Goal: Information Seeking & Learning: Learn about a topic

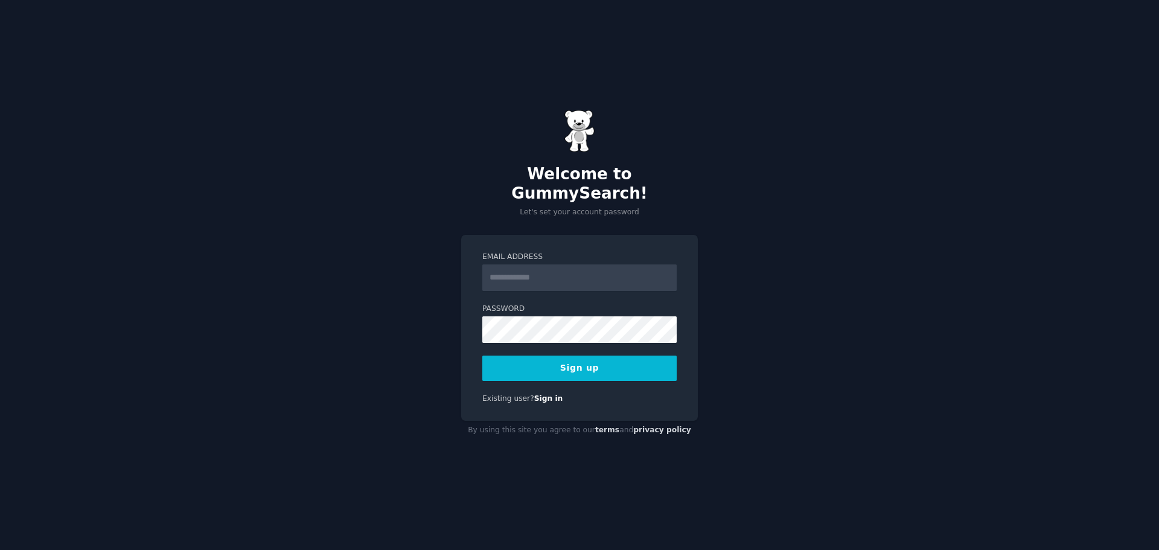
click at [561, 272] on input "Email Address" at bounding box center [579, 277] width 194 height 27
type input "**********"
click at [576, 357] on button "Sign up" at bounding box center [579, 368] width 194 height 25
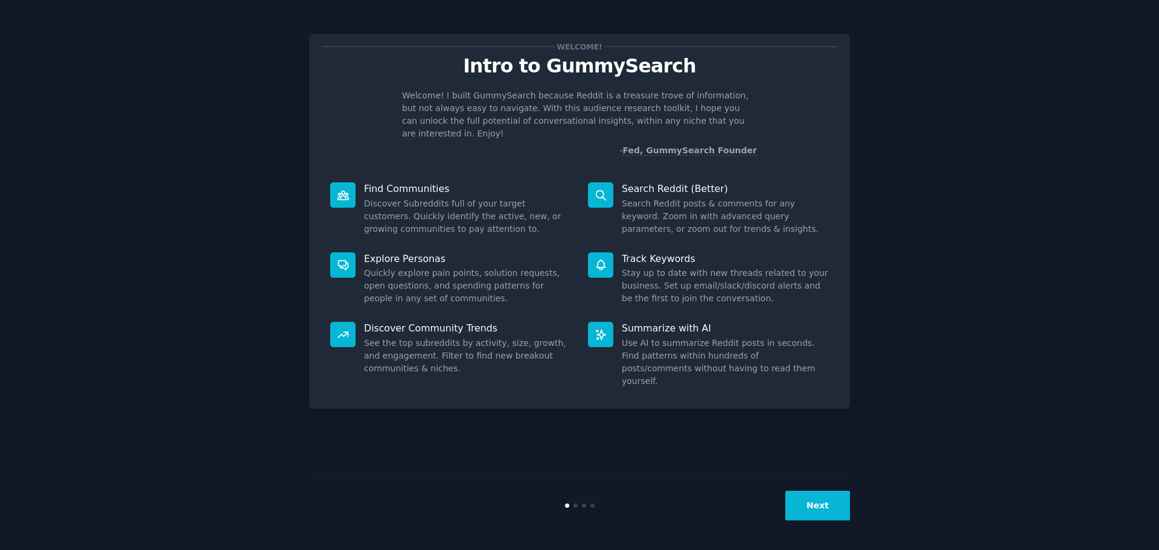
click at [824, 509] on button "Next" at bounding box center [817, 506] width 65 height 30
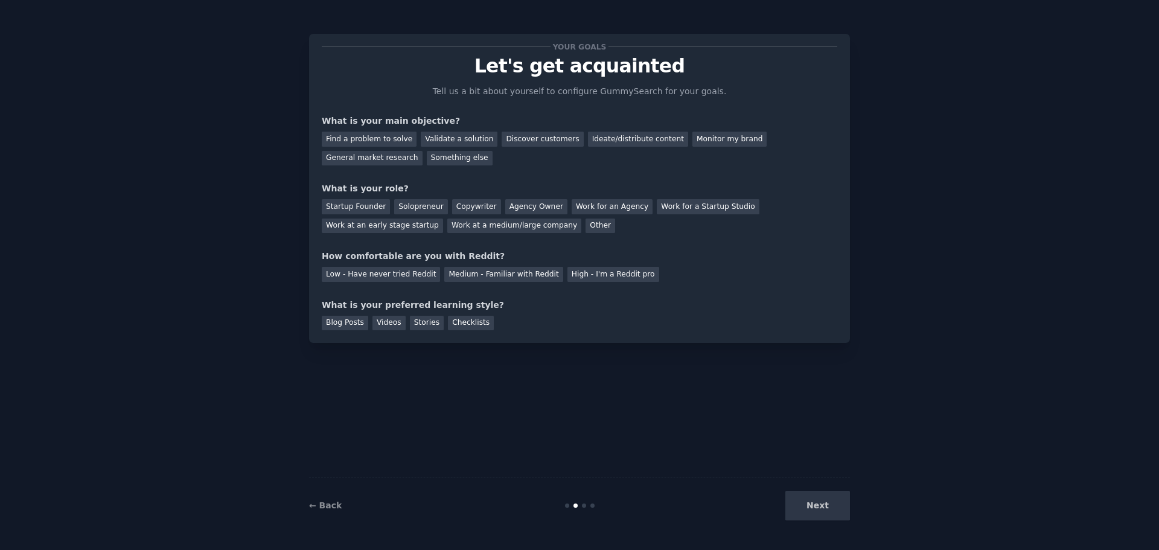
click at [828, 509] on div "Next" at bounding box center [759, 506] width 180 height 30
click at [394, 142] on div "Find a problem to solve" at bounding box center [369, 139] width 95 height 15
click at [370, 208] on div "Startup Founder" at bounding box center [356, 206] width 68 height 15
click at [362, 272] on div "Low - Have never tried Reddit" at bounding box center [381, 274] width 118 height 15
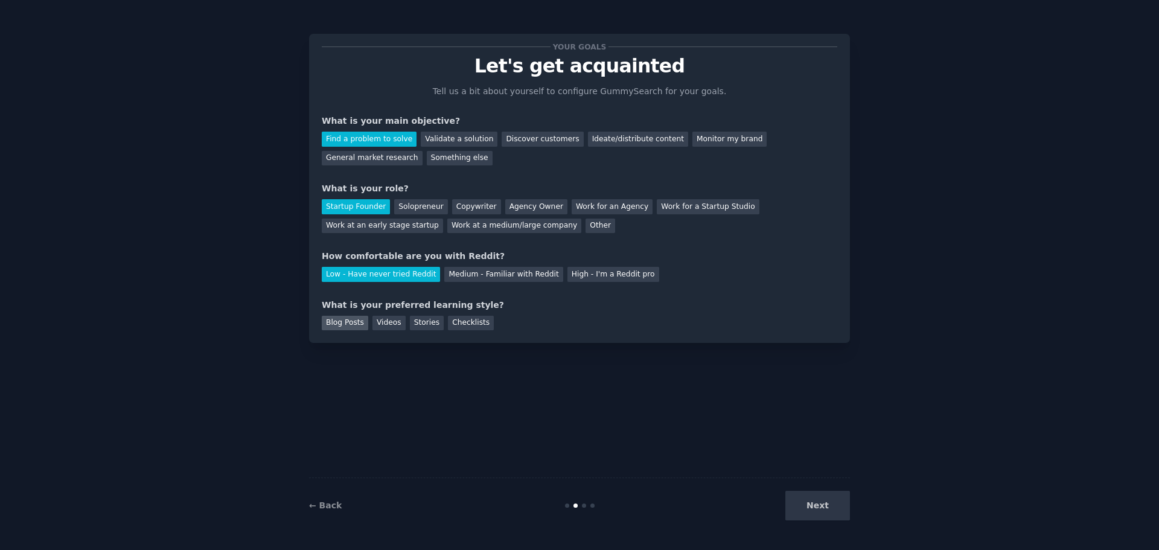
click at [339, 325] on div "Blog Posts" at bounding box center [345, 323] width 46 height 15
click at [470, 326] on div "Checklists" at bounding box center [471, 323] width 46 height 15
click at [827, 508] on button "Next" at bounding box center [817, 506] width 65 height 30
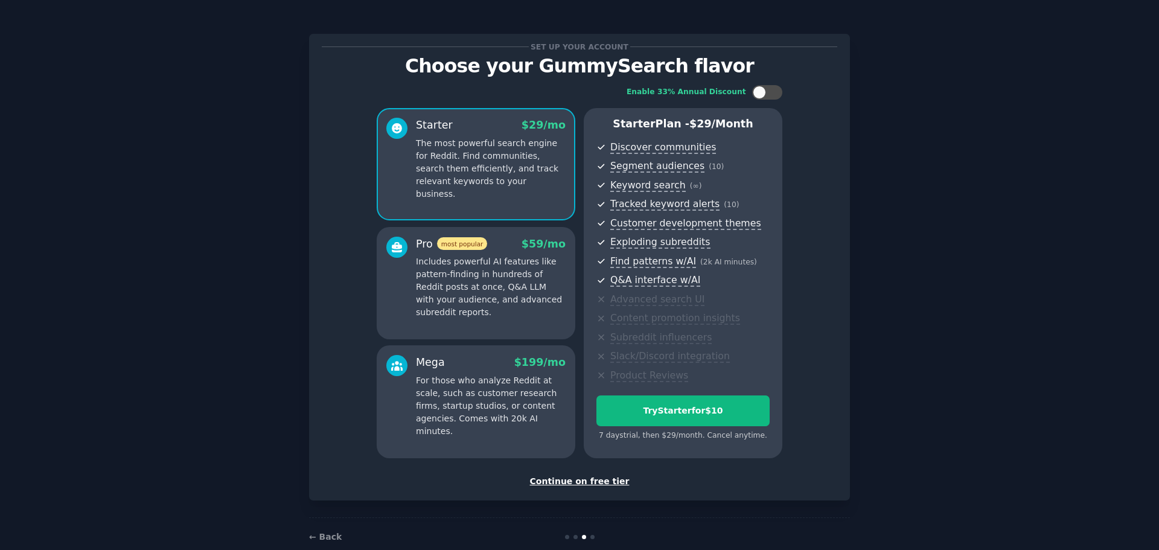
click at [602, 483] on div "Continue on free tier" at bounding box center [579, 481] width 515 height 13
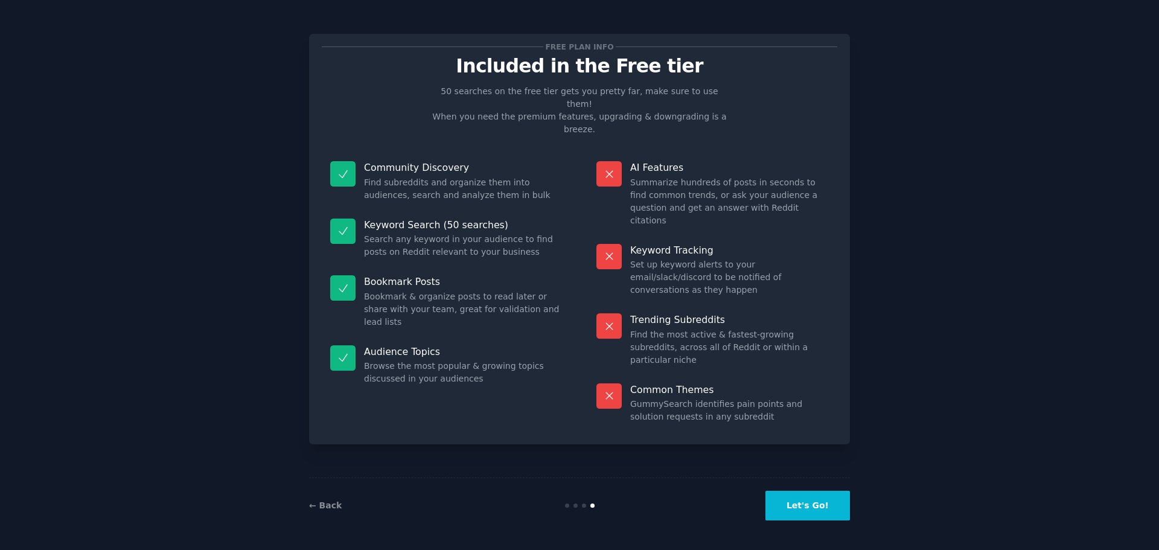
click at [809, 510] on button "Let's Go!" at bounding box center [807, 506] width 85 height 30
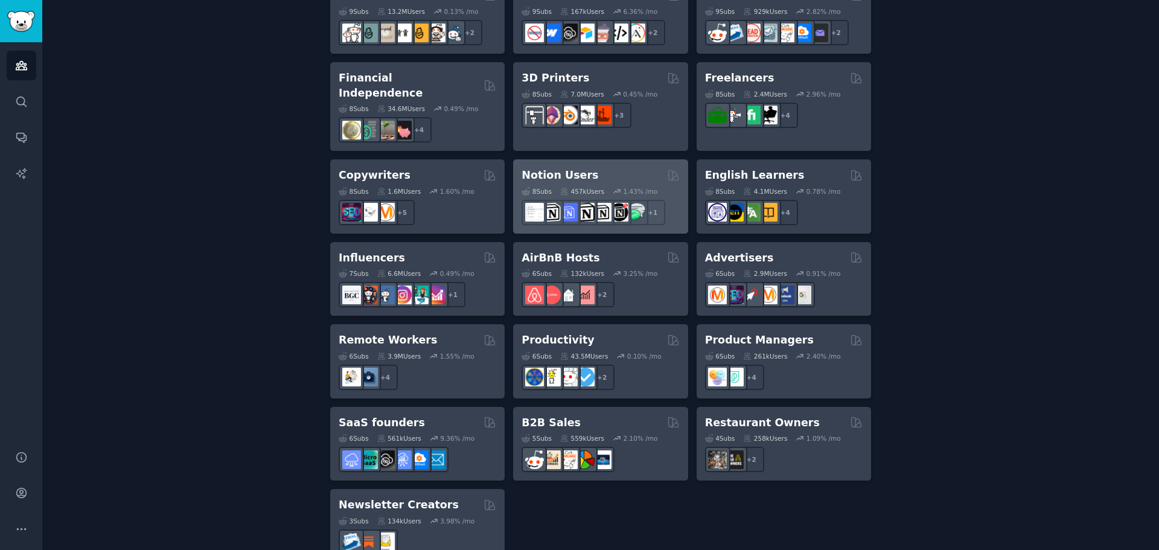
scroll to position [843, 0]
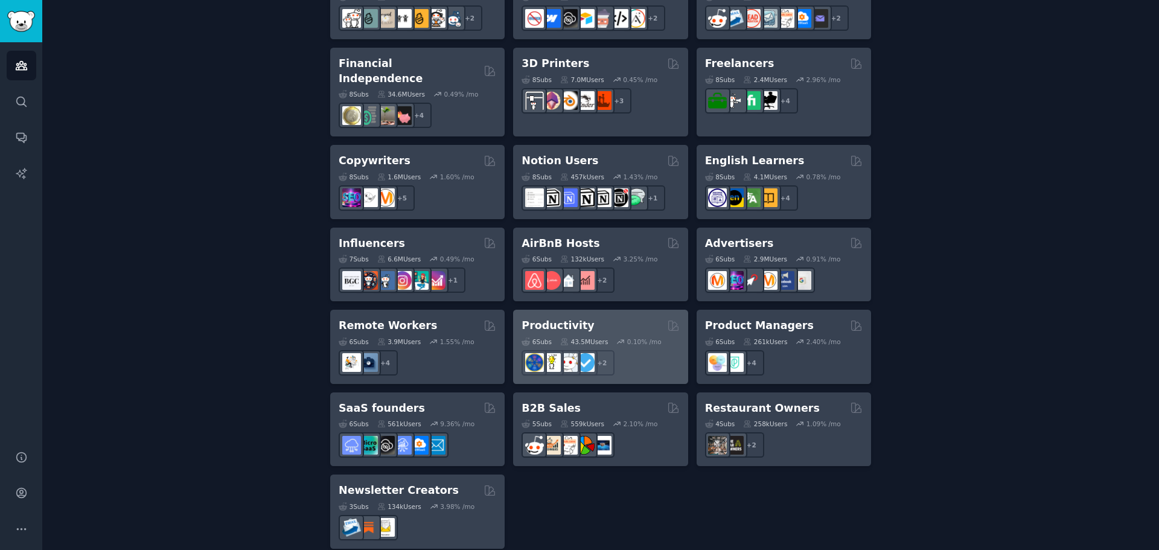
click at [613, 318] on div "Productivity Curated by GummySearch" at bounding box center [601, 325] width 158 height 15
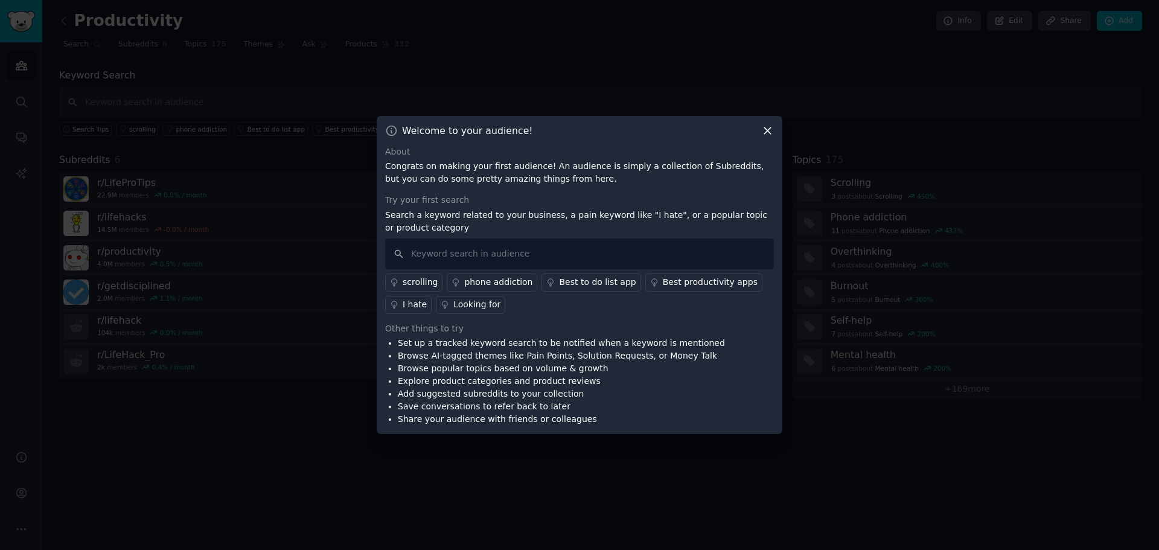
click at [764, 135] on icon at bounding box center [767, 130] width 13 height 13
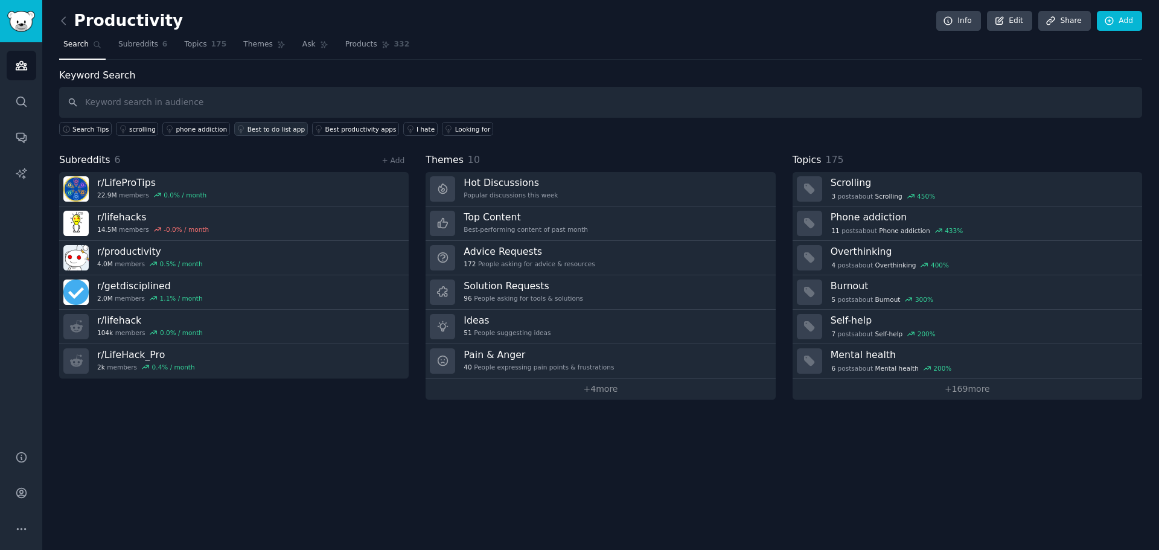
click at [272, 132] on div "Best to do list app" at bounding box center [275, 129] width 57 height 8
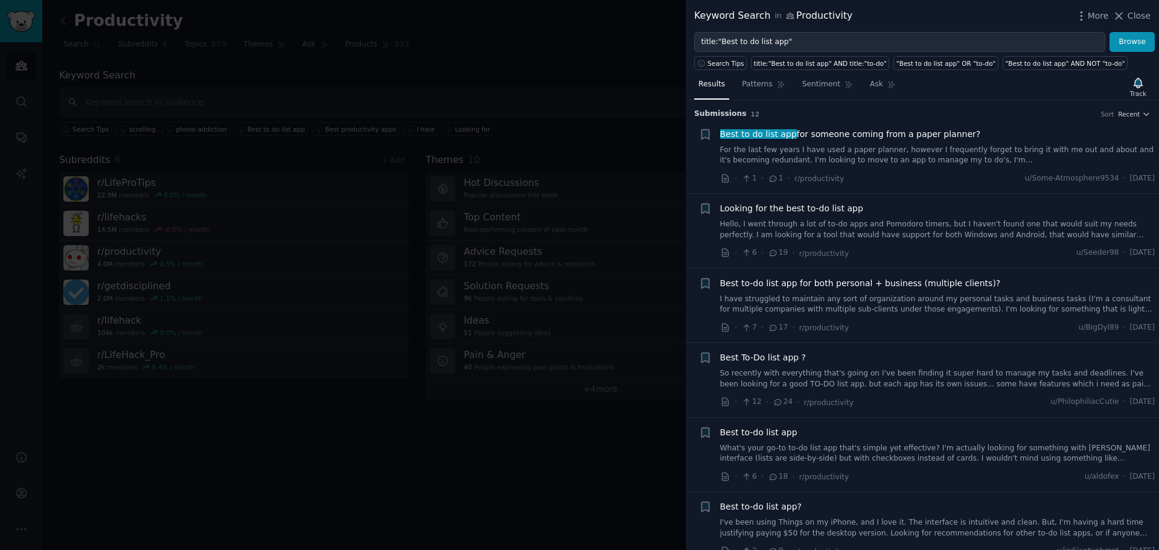
click at [774, 142] on div "Best to do list app for someone coming from a paper planner? For the last few y…" at bounding box center [937, 147] width 435 height 38
click at [827, 136] on span "Best to do list app for someone coming from a paper planner?" at bounding box center [850, 134] width 261 height 13
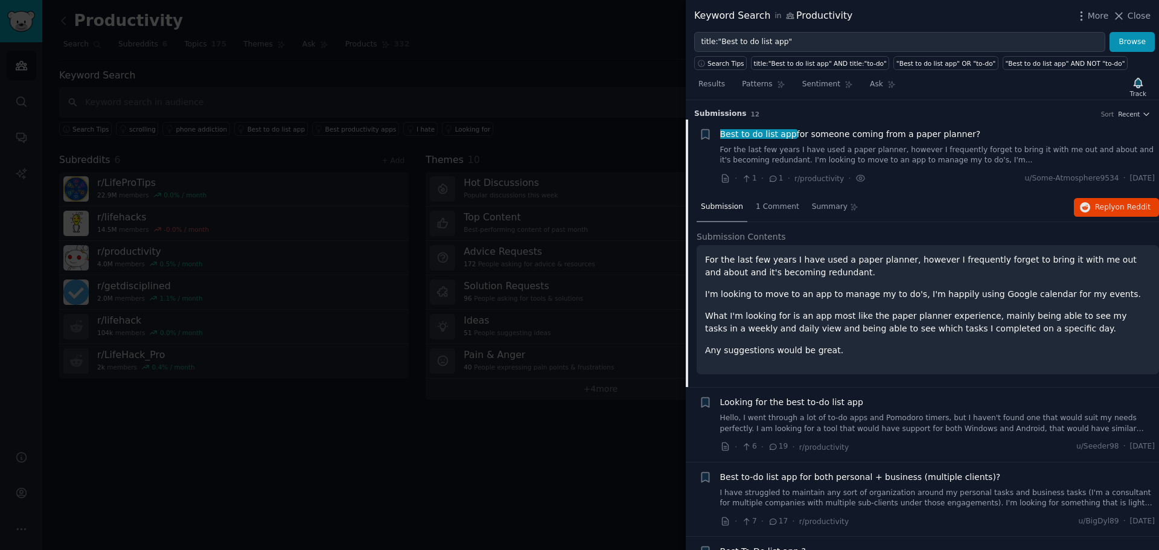
scroll to position [19, 0]
